Goal: Information Seeking & Learning: Learn about a topic

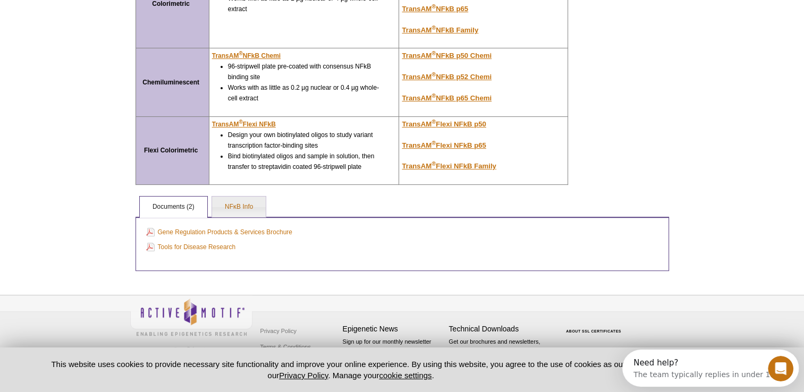
scroll to position [203, 0]
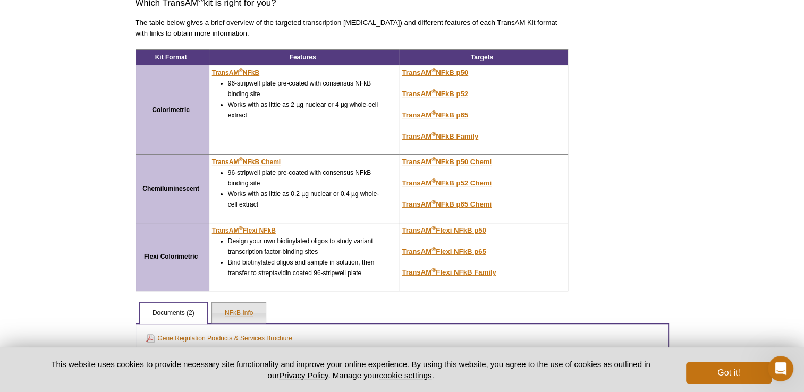
click at [233, 308] on link "NFκB Info" at bounding box center [239, 313] width 54 height 21
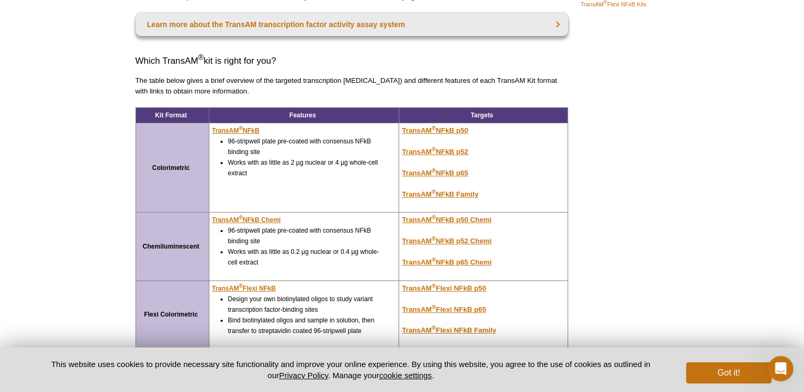
scroll to position [0, 0]
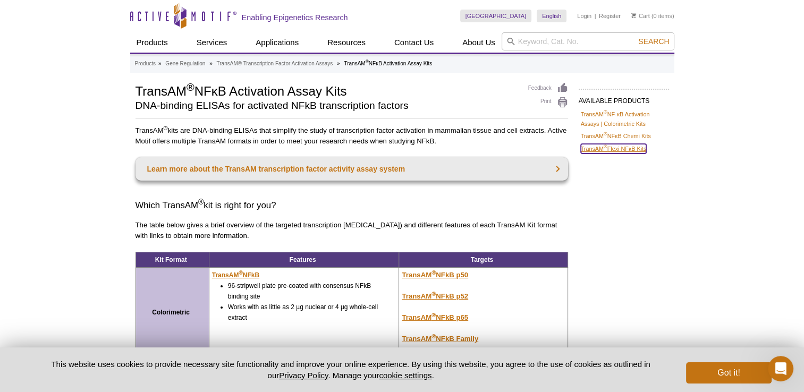
click at [611, 149] on link "TransAM ® Flexi NFκB Kits" at bounding box center [614, 149] width 66 height 10
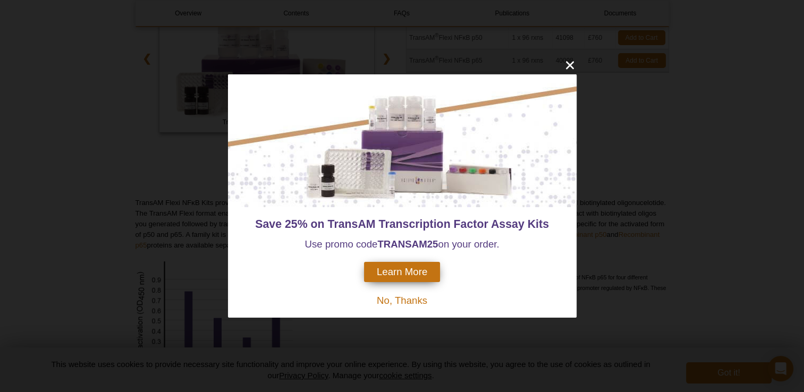
scroll to position [201, 0]
click at [403, 301] on span "No, Thanks" at bounding box center [402, 300] width 50 height 11
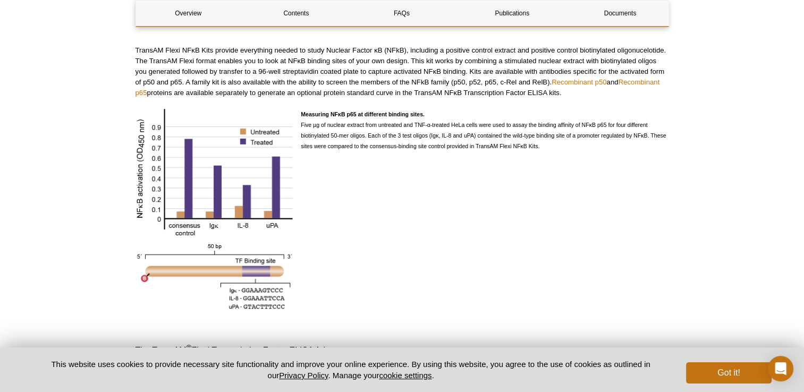
scroll to position [0, 0]
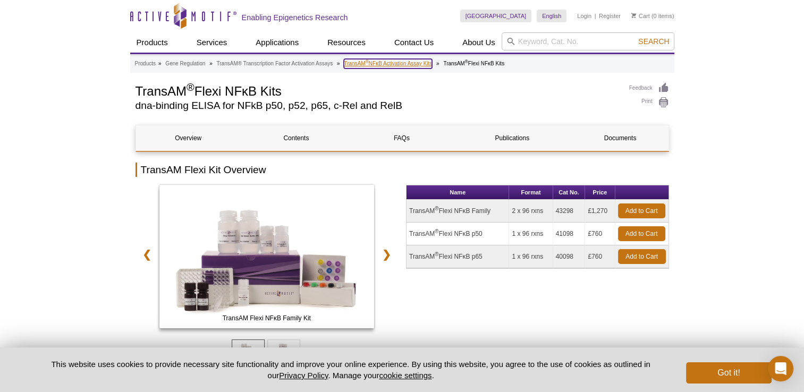
click at [376, 68] on link "TransAM ® NFκB Activation Assay Kits" at bounding box center [388, 64] width 88 height 10
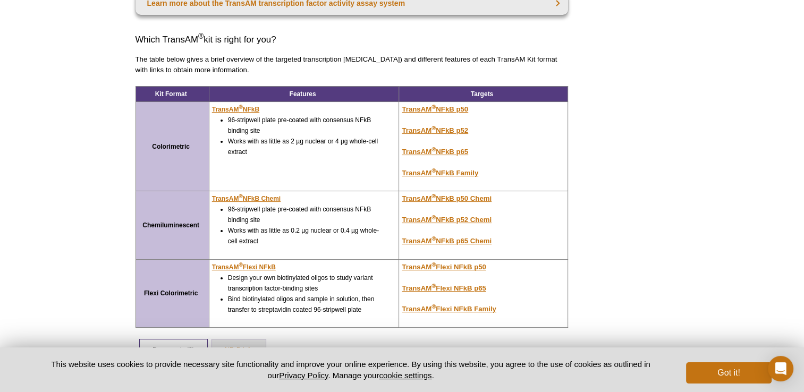
scroll to position [167, 0]
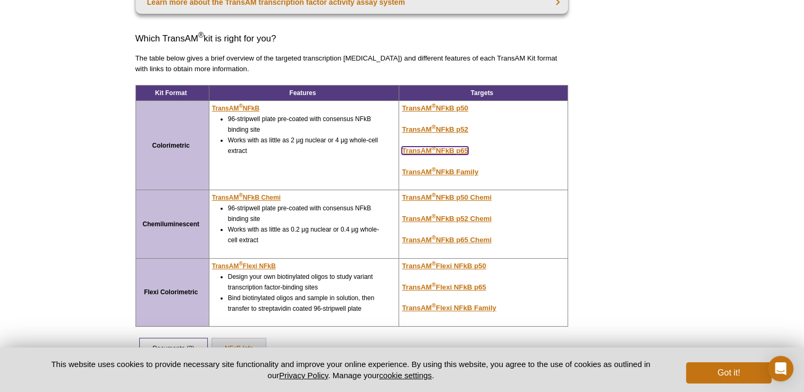
click at [462, 151] on u "TransAM ® NFkB p65" at bounding box center [435, 151] width 66 height 8
click at [20, 121] on div "Active Motif Logo Enabling Epigenetics Research 0 Search Skip to content Active…" at bounding box center [402, 181] width 804 height 697
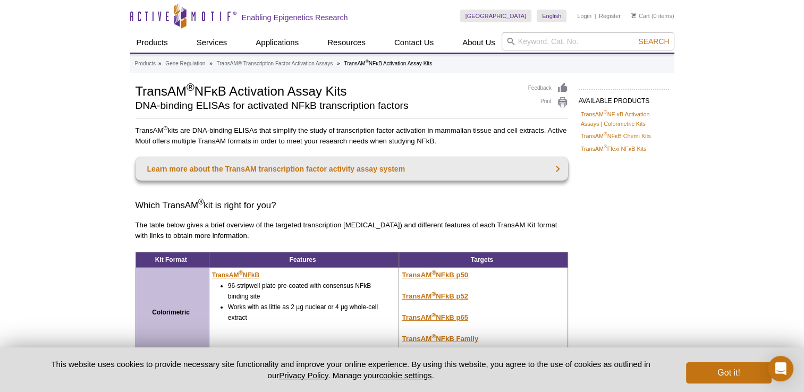
scroll to position [163, 0]
